Goal: Task Accomplishment & Management: Complete application form

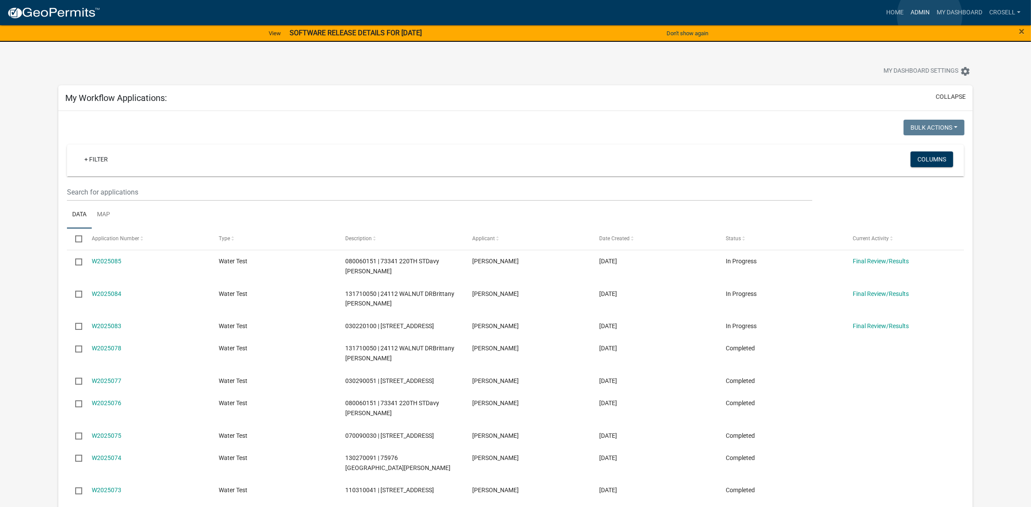
click at [930, 16] on link "Admin" at bounding box center [920, 12] width 26 height 17
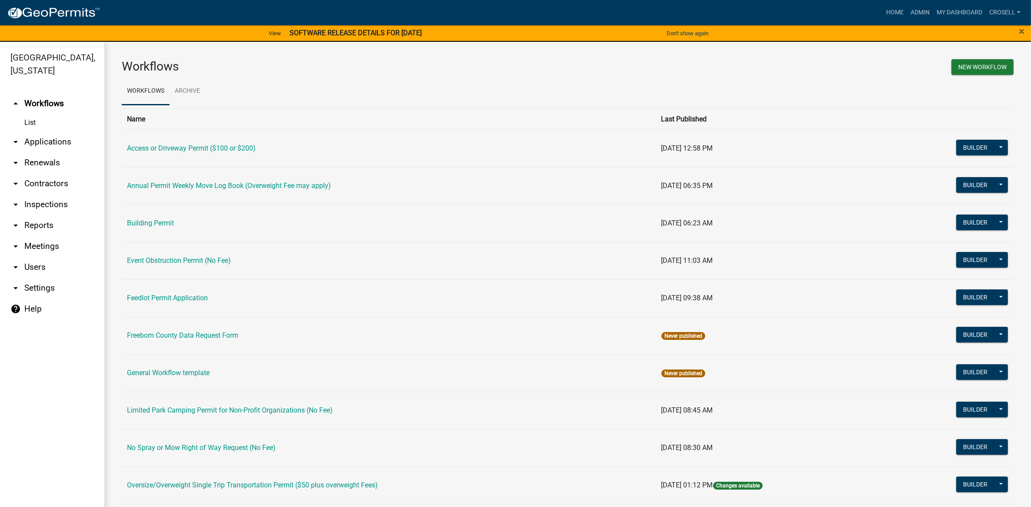
click at [53, 145] on link "arrow_drop_down Applications" at bounding box center [52, 141] width 104 height 21
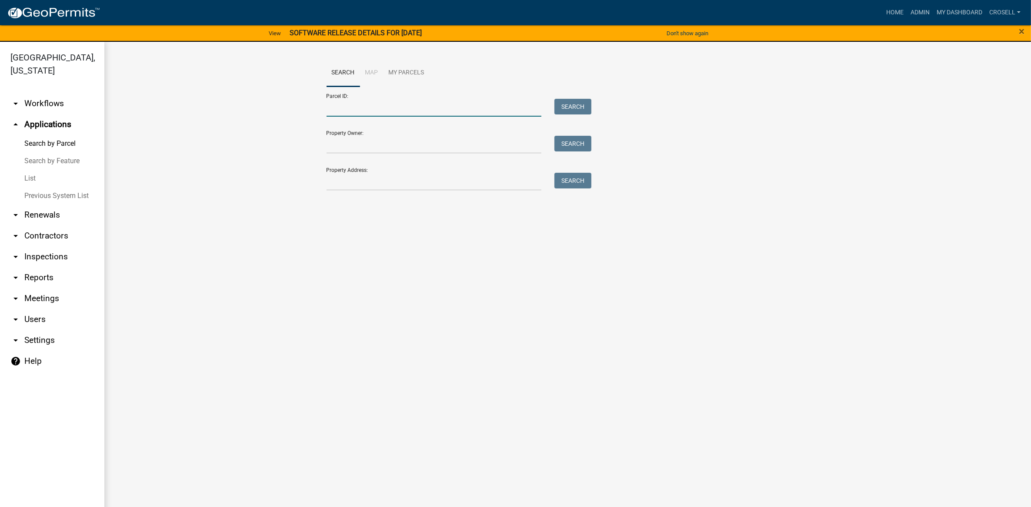
click at [377, 106] on input "Parcel ID:" at bounding box center [434, 108] width 215 height 18
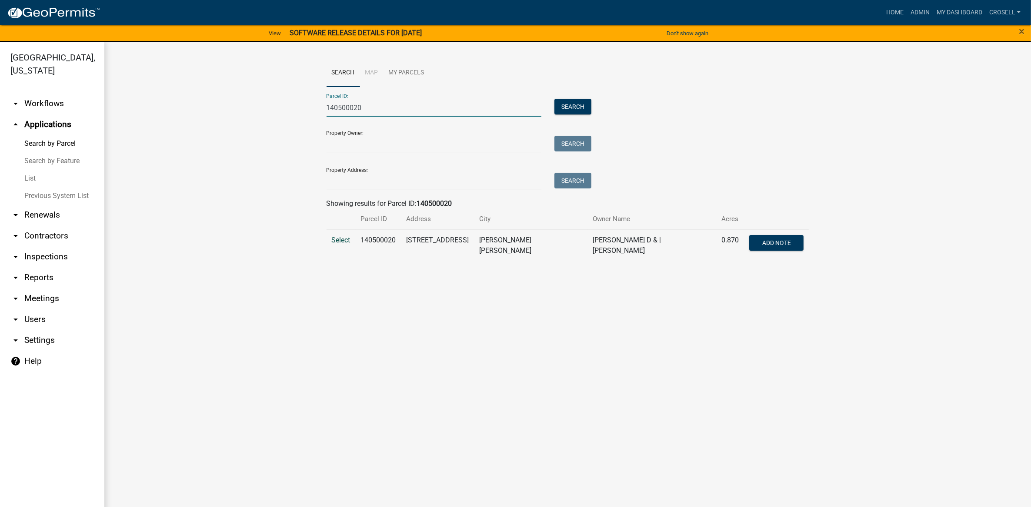
type input "140500020"
click at [333, 236] on span "Select" at bounding box center [341, 240] width 19 height 8
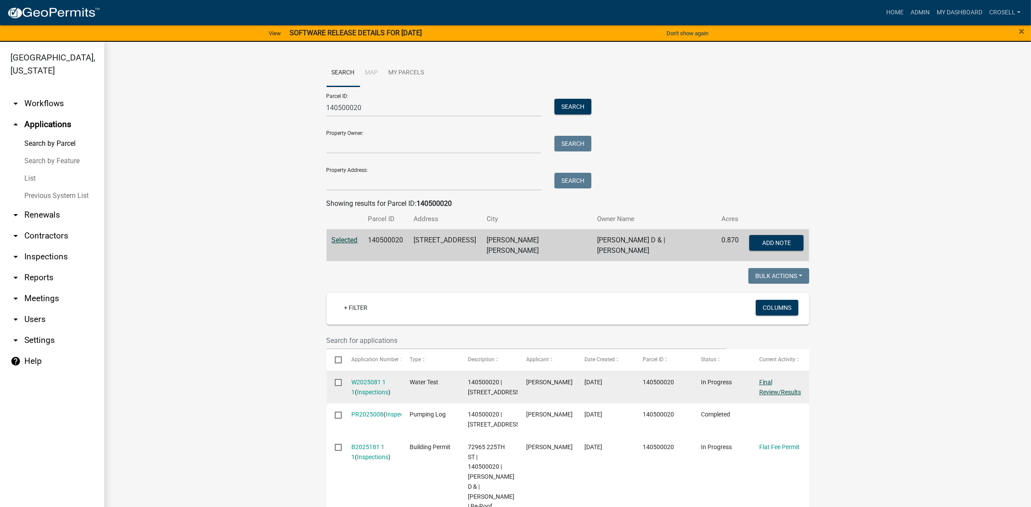
click at [764, 381] on link "Final Review/Results" at bounding box center [780, 386] width 42 height 17
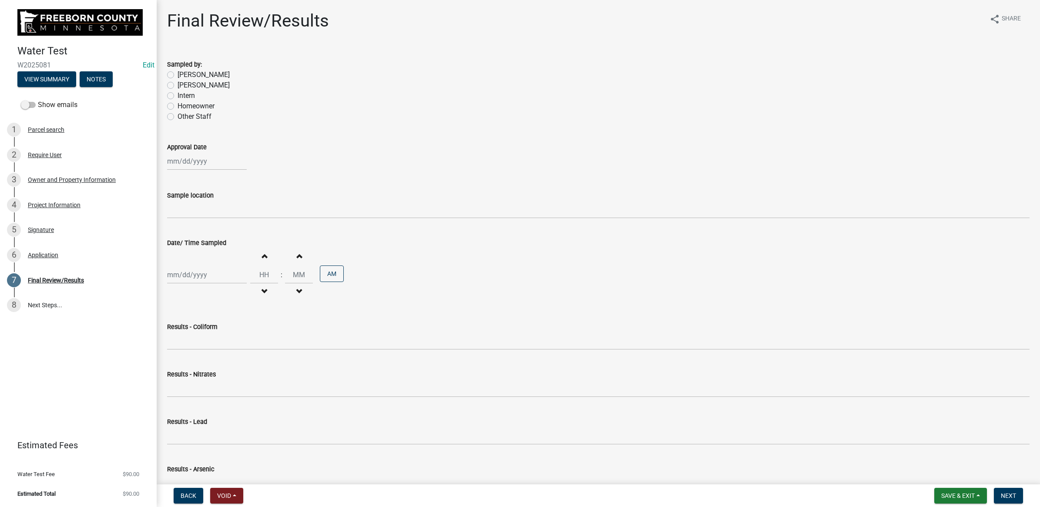
click at [177, 74] on label "[PERSON_NAME]" at bounding box center [203, 75] width 52 height 10
click at [177, 74] on input "[PERSON_NAME]" at bounding box center [180, 73] width 6 height 6
radio input "true"
click at [177, 81] on label "[PERSON_NAME]" at bounding box center [203, 85] width 52 height 10
click at [177, 81] on input "[PERSON_NAME]" at bounding box center [180, 83] width 6 height 6
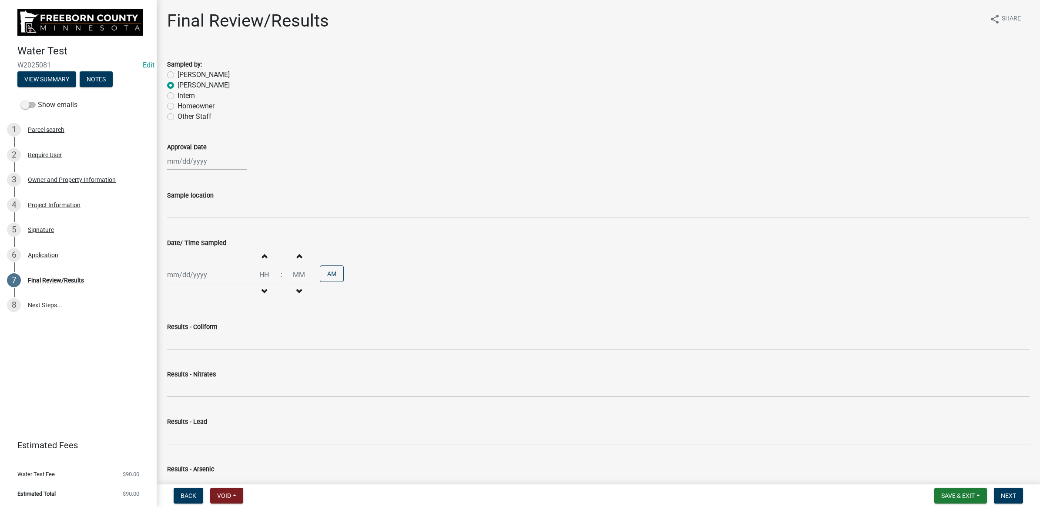
radio input "true"
click at [187, 161] on div at bounding box center [207, 161] width 80 height 18
select select "9"
select select "2025"
click at [231, 209] on div "5" at bounding box center [231, 208] width 14 height 14
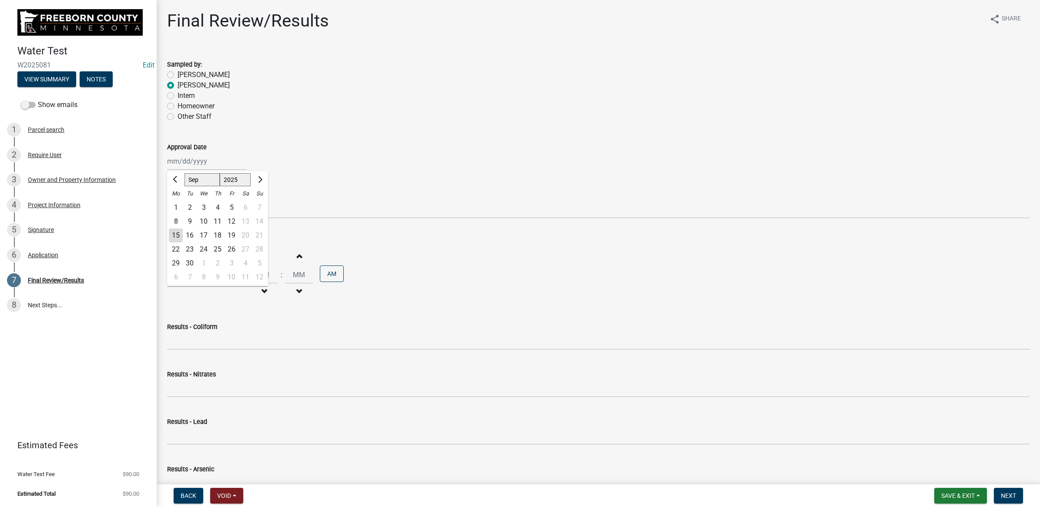
type input "[DATE]"
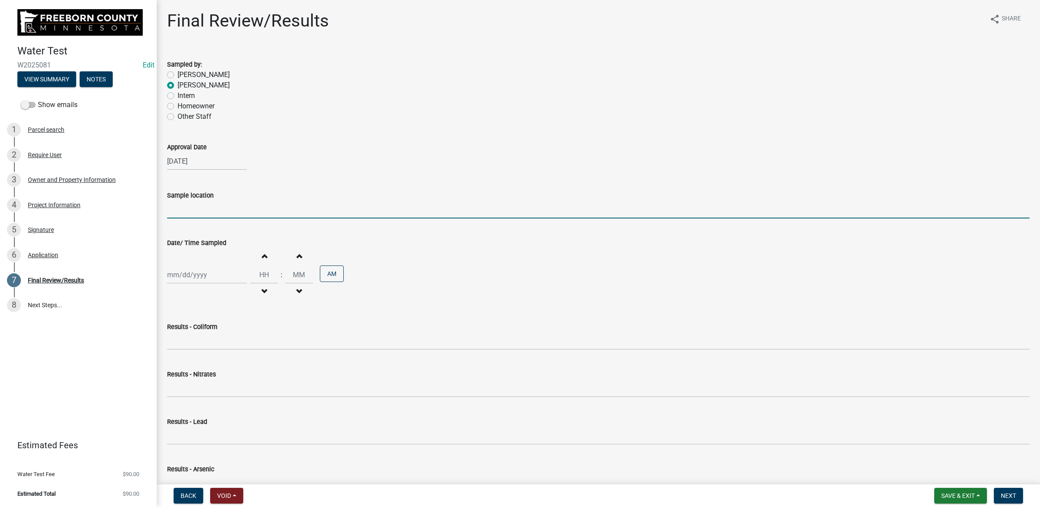
click at [227, 211] on input "Sample location" at bounding box center [598, 210] width 862 height 18
type input "Spigot"
click at [164, 260] on div "Date/ Time Sampled Increment hours Decrement hours : Increment minutes Decremen…" at bounding box center [598, 263] width 875 height 76
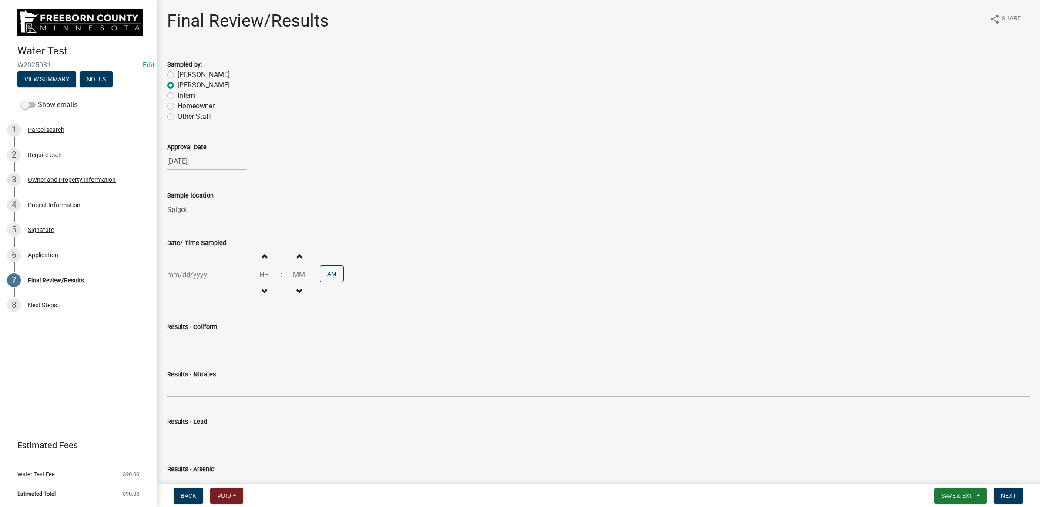
click at [171, 268] on div at bounding box center [207, 275] width 80 height 18
select select "9"
select select "2025"
click at [173, 336] on div "8" at bounding box center [176, 335] width 14 height 14
type input "[DATE]"
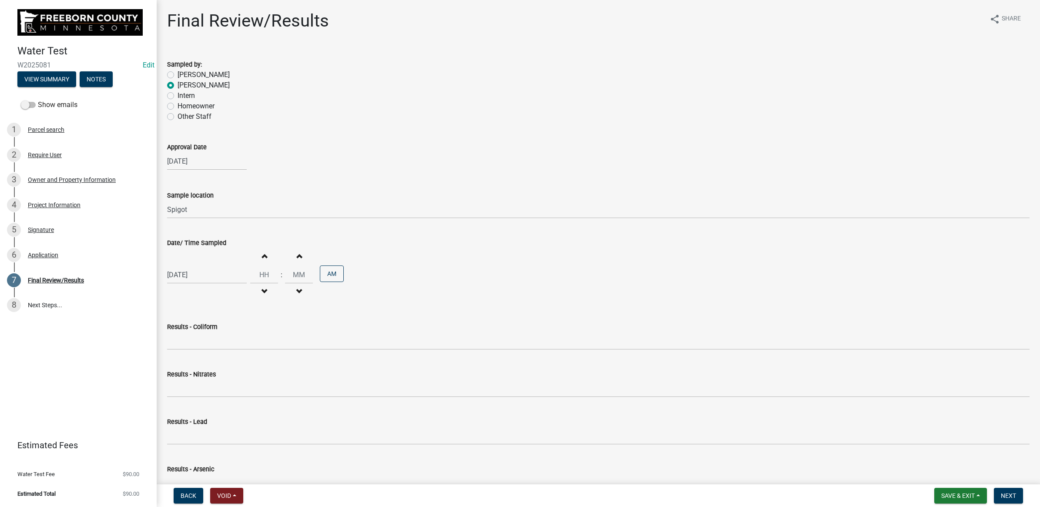
click at [257, 264] on div "Increment hours Decrement hours" at bounding box center [264, 275] width 28 height 54
click at [261, 267] on input "Hours" at bounding box center [264, 275] width 28 height 18
type input "01"
type input "00"
click at [239, 329] on div "Results - Coliform" at bounding box center [598, 326] width 862 height 10
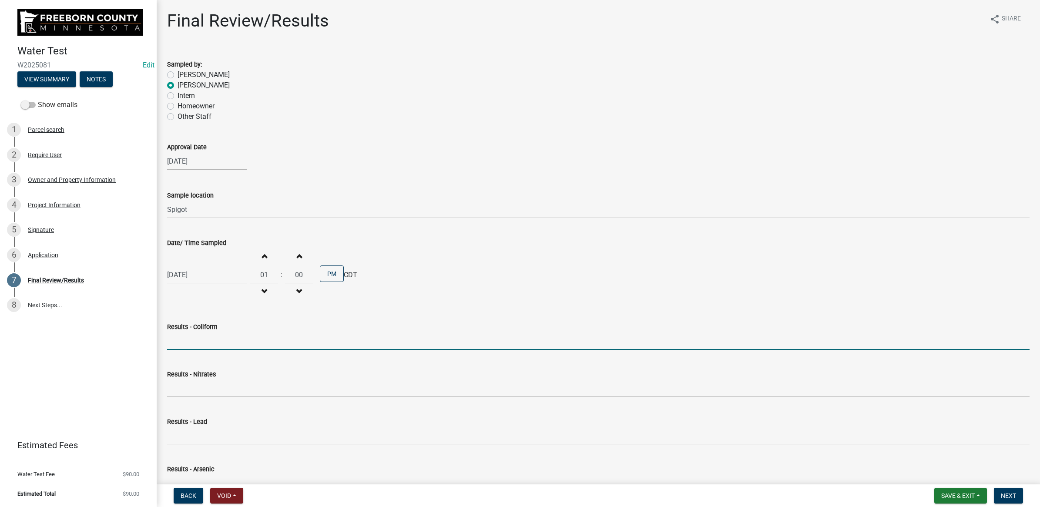
click at [242, 334] on input "Results - Coliform" at bounding box center [598, 341] width 862 height 18
type input "<1 CFU/100ml"
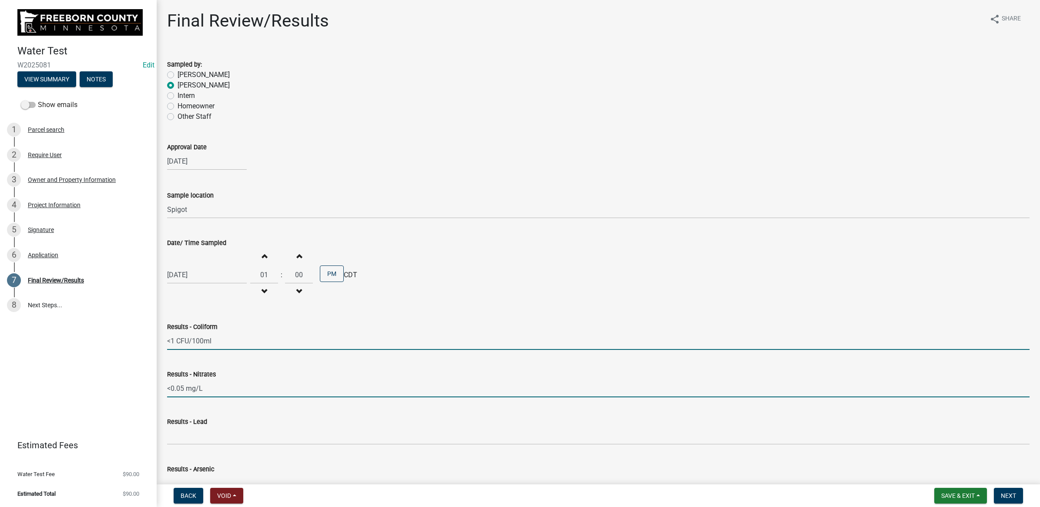
click at [186, 385] on input "<0.05 mg/L" at bounding box center [598, 388] width 862 height 18
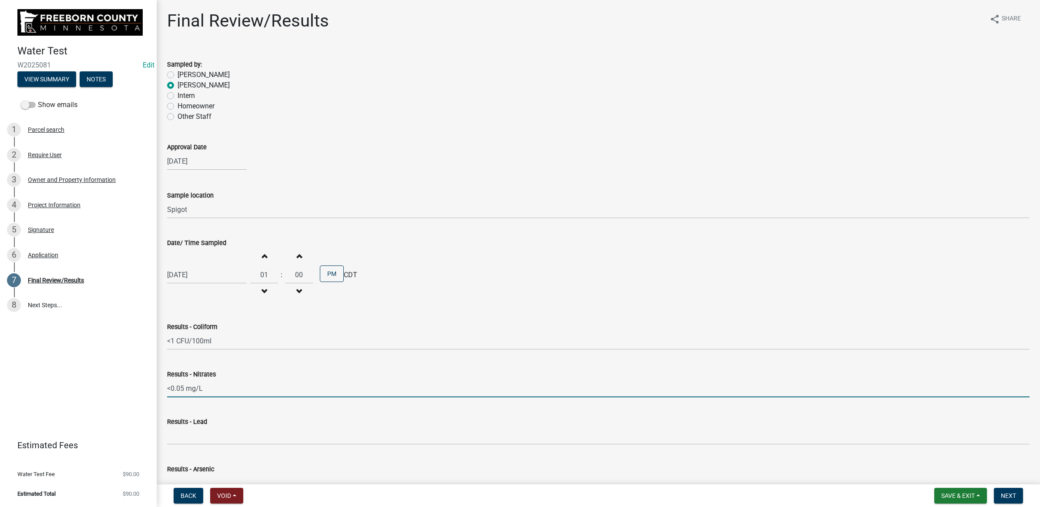
drag, startPoint x: 179, startPoint y: 386, endPoint x: 163, endPoint y: 386, distance: 15.7
click at [163, 386] on div "Results - Nitrates <0.05 mg/L" at bounding box center [598, 377] width 875 height 40
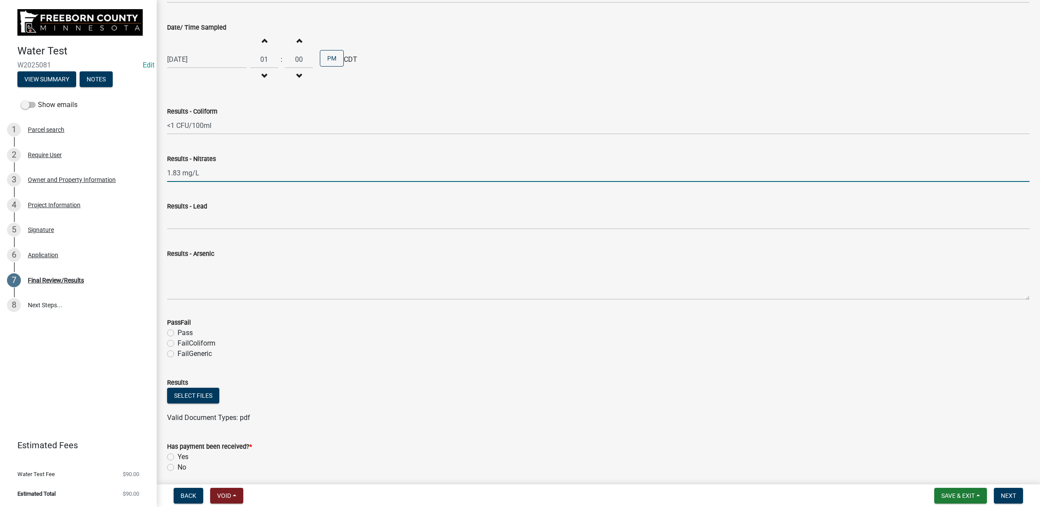
scroll to position [248, 0]
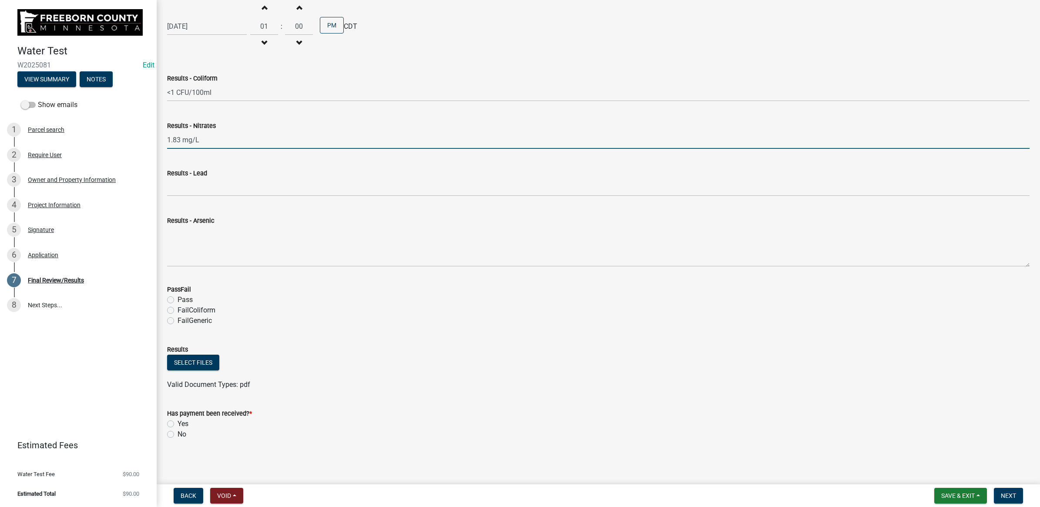
type input "1.83 mg/L"
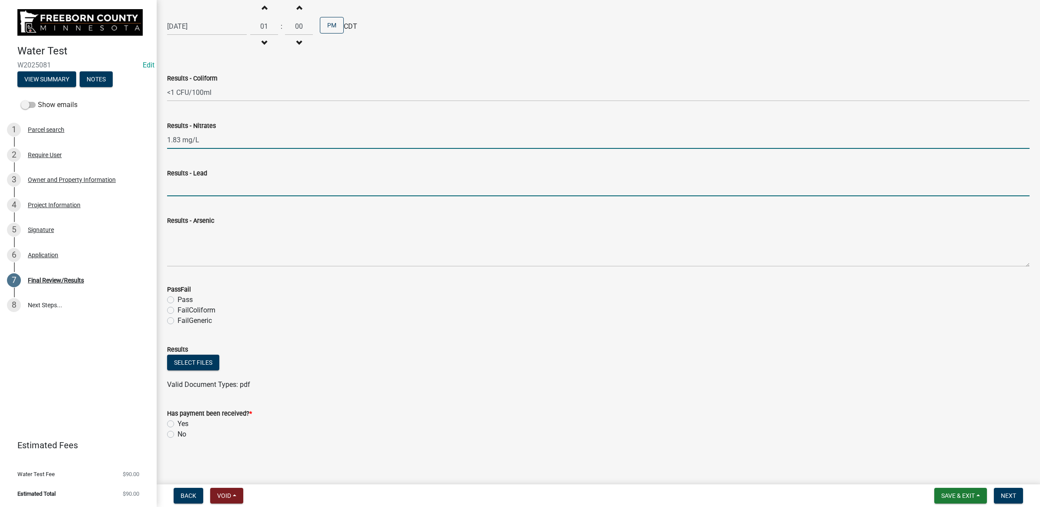
click at [185, 189] on input "Results - Lead" at bounding box center [598, 187] width 862 height 18
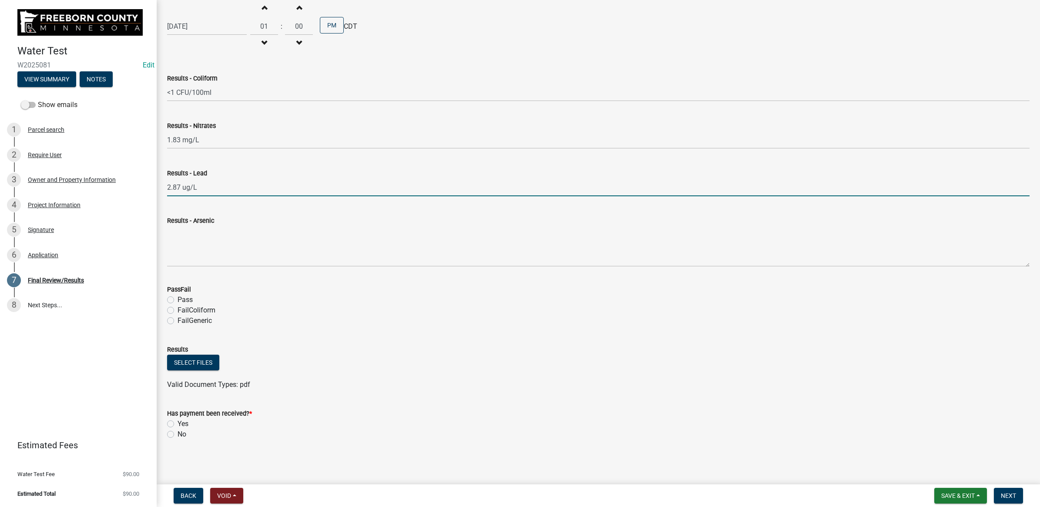
type input "2.87 ug/L"
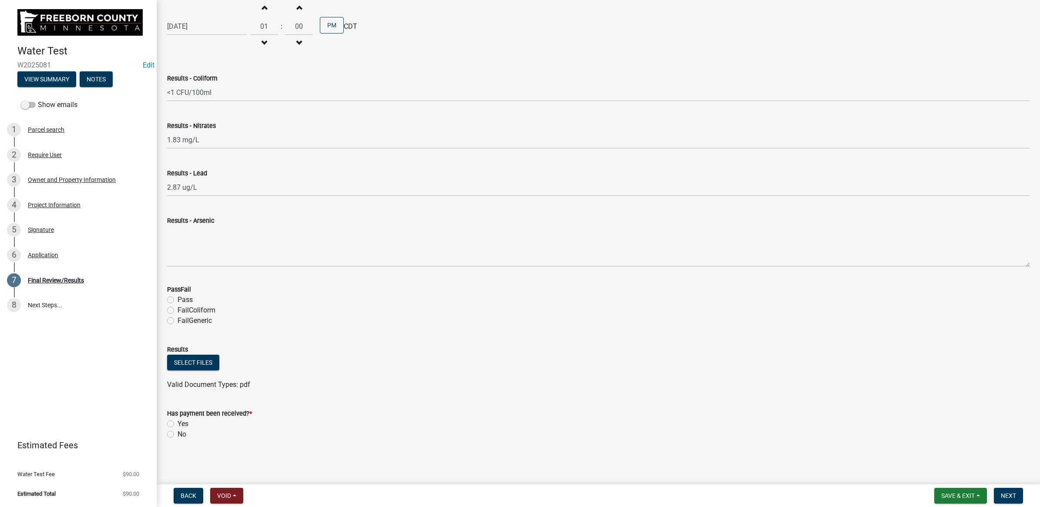
click at [177, 298] on label "Pass" at bounding box center [184, 299] width 15 height 10
click at [177, 298] on input "Pass" at bounding box center [180, 297] width 6 height 6
radio input "true"
click at [201, 374] on ul at bounding box center [598, 375] width 862 height 7
click at [201, 368] on button "Select files" at bounding box center [193, 362] width 52 height 16
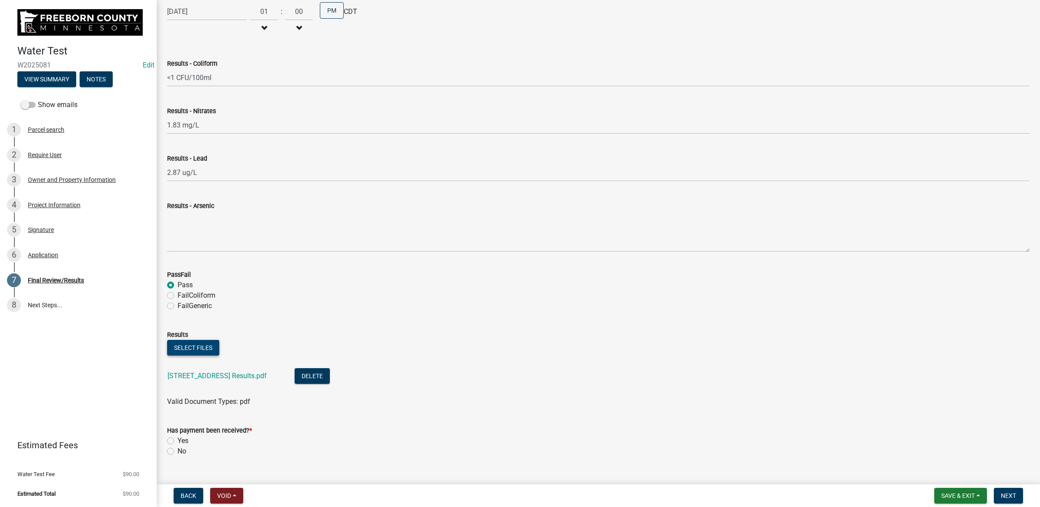
scroll to position [280, 0]
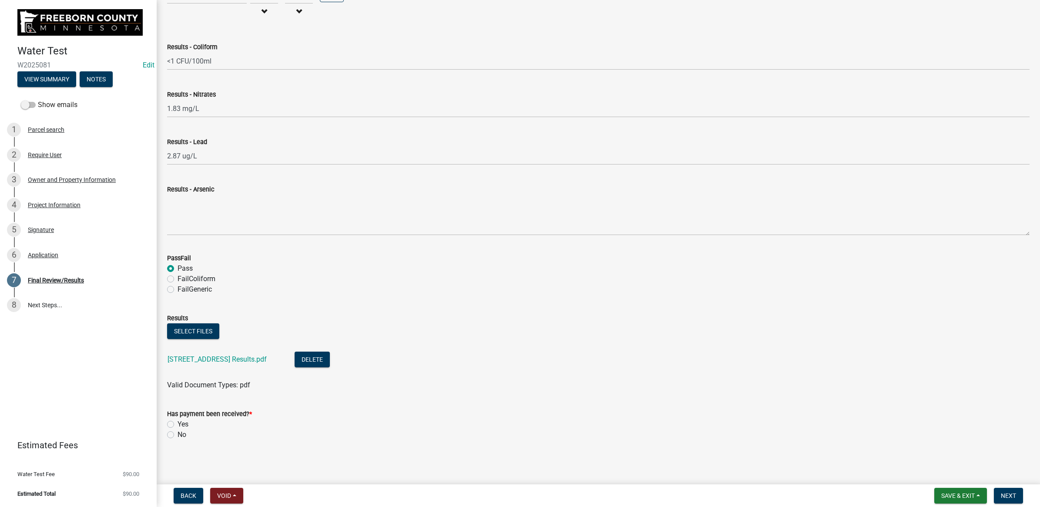
click at [177, 422] on label "Yes" at bounding box center [182, 424] width 11 height 10
click at [177, 422] on input "Yes" at bounding box center [180, 422] width 6 height 6
radio input "true"
click at [1005, 495] on span "Next" at bounding box center [1007, 495] width 15 height 7
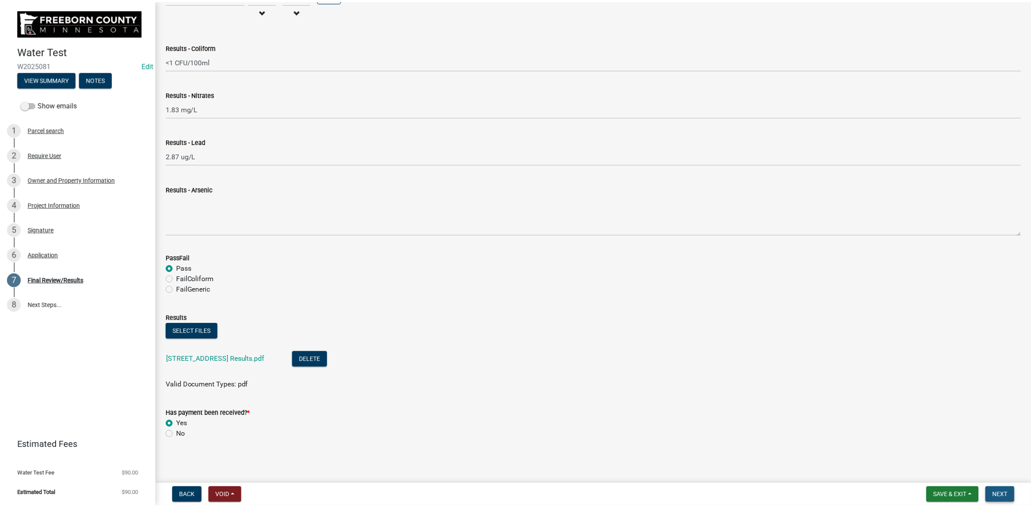
scroll to position [0, 0]
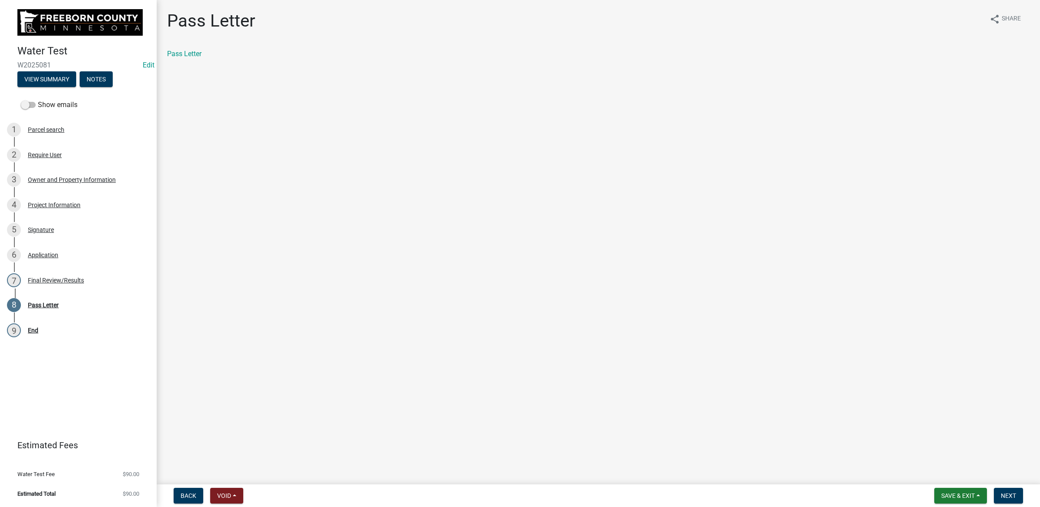
click at [189, 49] on div "Pass Letter" at bounding box center [598, 54] width 862 height 10
click at [189, 50] on link "Pass Letter" at bounding box center [184, 54] width 34 height 8
click at [1003, 493] on span "Next" at bounding box center [1007, 495] width 15 height 7
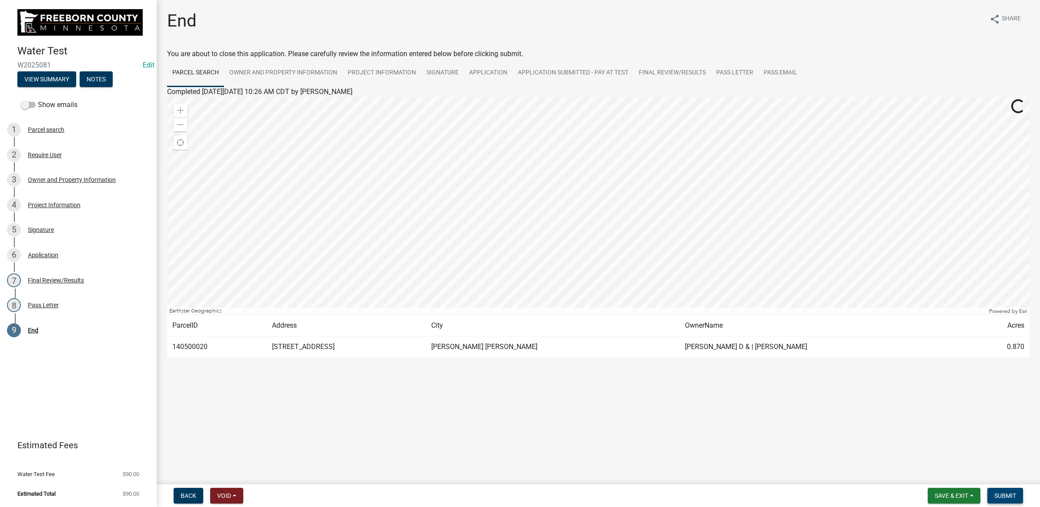
click at [1005, 495] on span "Submit" at bounding box center [1005, 495] width 22 height 7
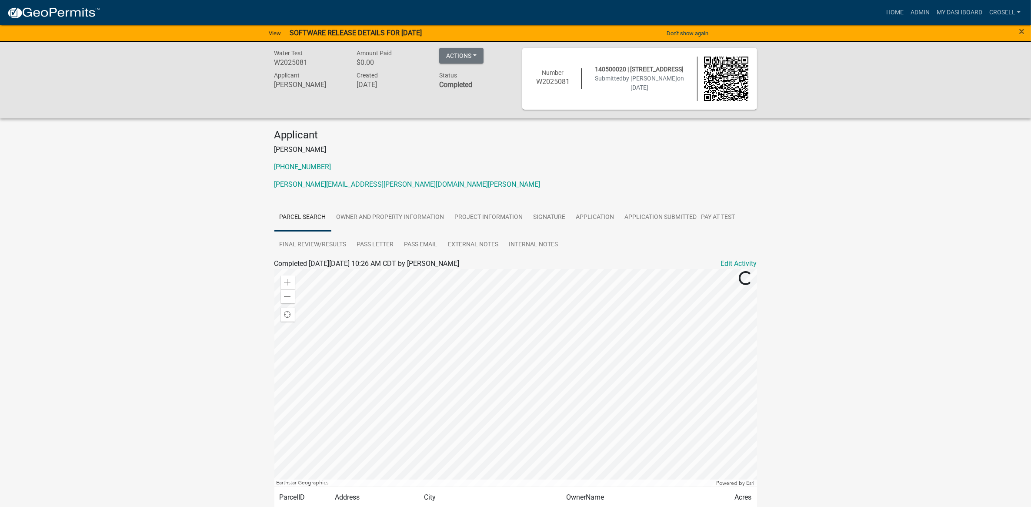
scroll to position [68, 0]
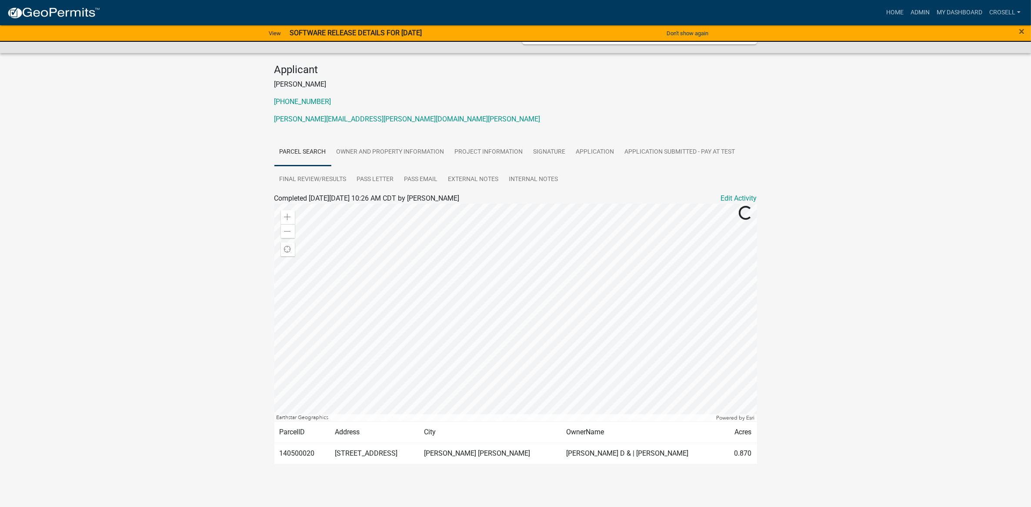
click at [871, 283] on div "Water Test W2025081 Amount Paid $0.00 Actions Printer Friendly Recalculate Appl…" at bounding box center [515, 235] width 1031 height 523
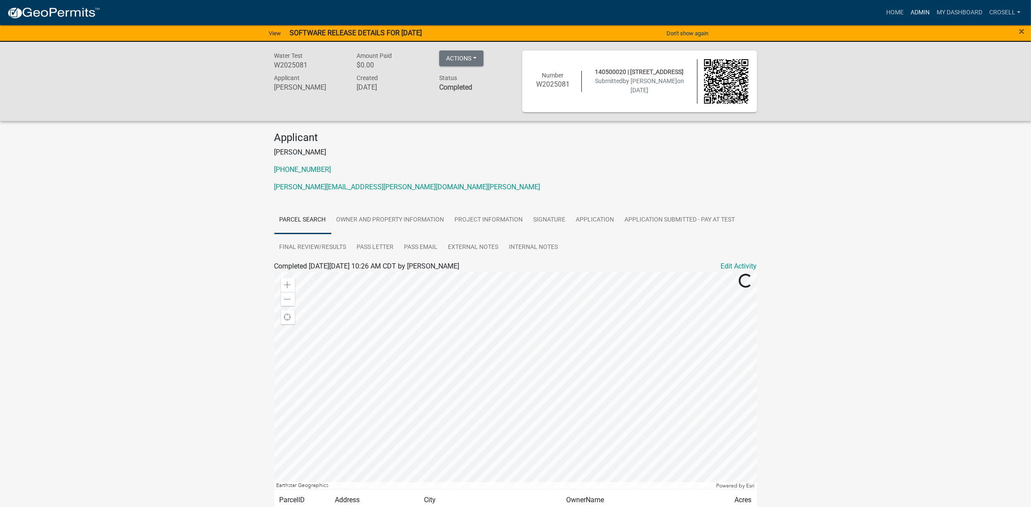
click at [913, 12] on link "Admin" at bounding box center [920, 12] width 26 height 17
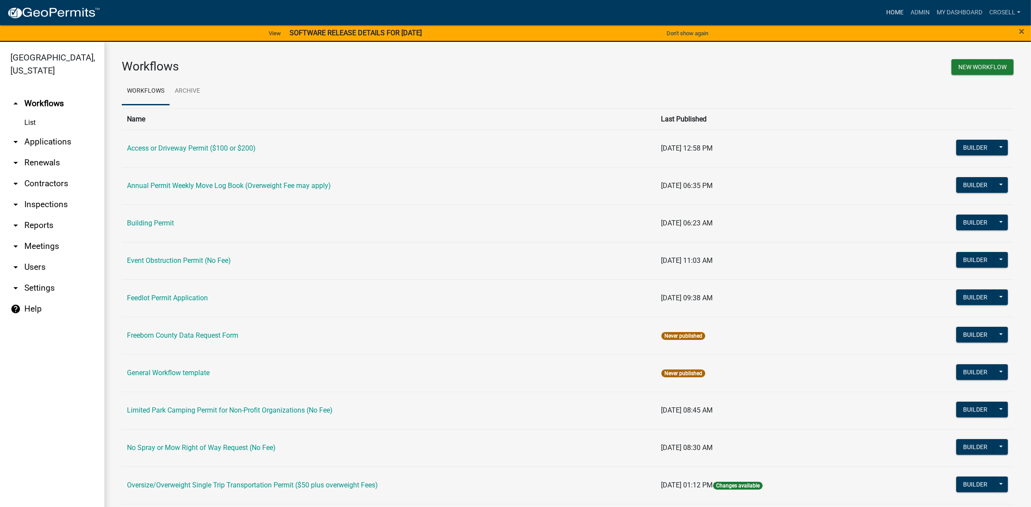
click at [900, 12] on link "Home" at bounding box center [895, 12] width 24 height 17
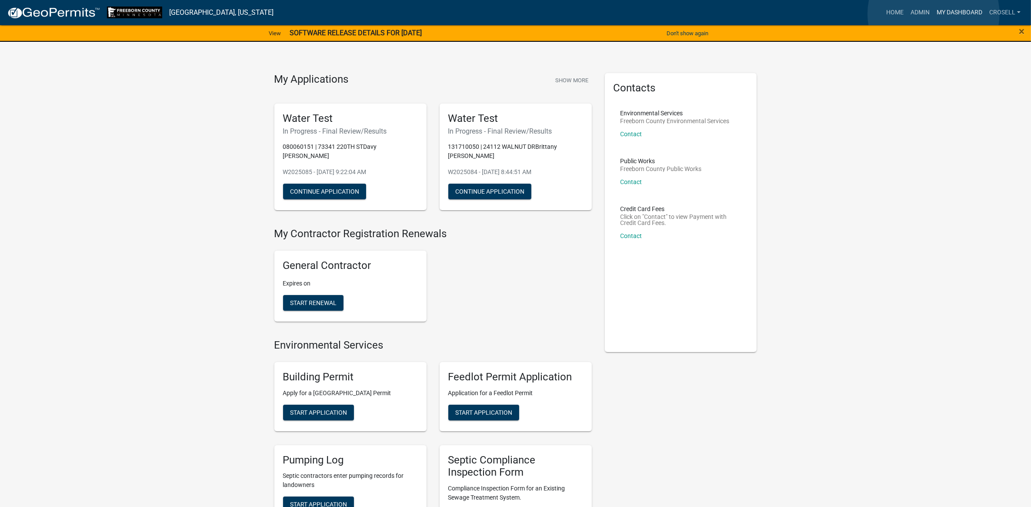
click at [934, 14] on link "My Dashboard" at bounding box center [959, 12] width 53 height 17
